Goal: Book appointment/travel/reservation

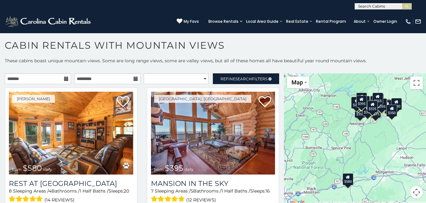
scroll to position [3, 0]
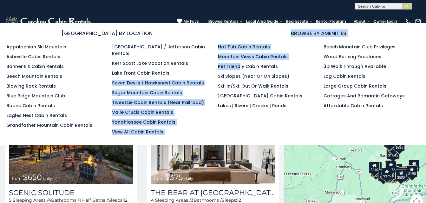
drag, startPoint x: 188, startPoint y: 62, endPoint x: 240, endPoint y: 60, distance: 52.3
click at [240, 60] on div "BROWSE BY LOCATION Appalachian Ski Mountain Asheville Cabin Rentals Banner Elk …" at bounding box center [213, 83] width 422 height 109
click at [51, 126] on link "Grandfather Mountain Cabin Rentals" at bounding box center [49, 125] width 86 height 6
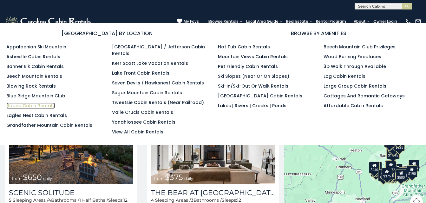
click at [45, 107] on link "Boone Cabin Rentals" at bounding box center [30, 106] width 48 height 6
